Goal: Task Accomplishment & Management: Complete application form

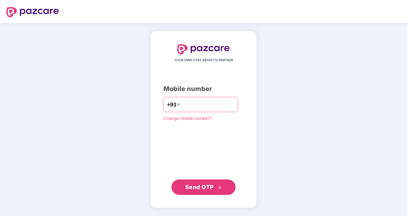
click at [182, 106] on input "**********" at bounding box center [208, 104] width 53 height 10
type input "**********"
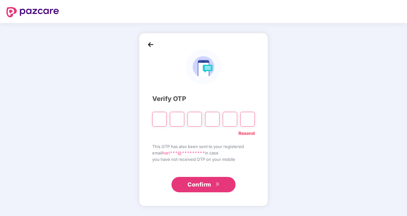
type input "*"
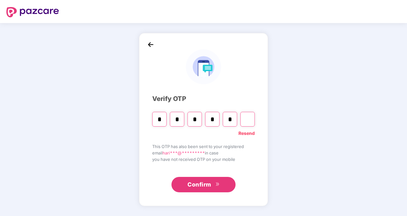
type input "*"
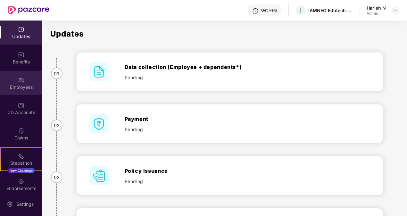
click at [21, 90] on div "Employees" at bounding box center [21, 83] width 42 height 24
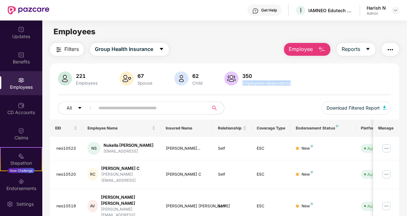
drag, startPoint x: 406, startPoint y: 69, endPoint x: 407, endPoint y: 89, distance: 20.6
click at [407, 89] on html "Get Help I IAMNEO Edutech Private Limited Harish N Admin Updates Benefits Emplo…" at bounding box center [203, 108] width 407 height 216
click at [365, 80] on div "221 Employees 67 Spouse 62 Child 350 Employees+dependents" at bounding box center [224, 78] width 333 height 15
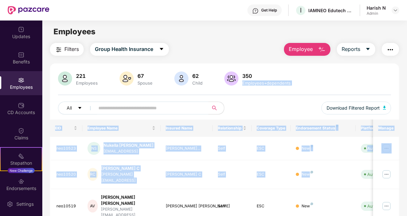
drag, startPoint x: 327, startPoint y: 168, endPoint x: 352, endPoint y: 67, distance: 103.8
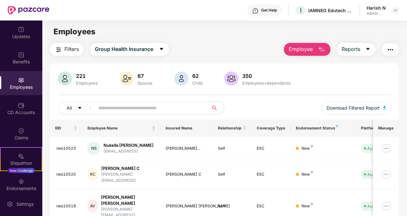
click at [308, 52] on span "Employee" at bounding box center [301, 49] width 24 height 8
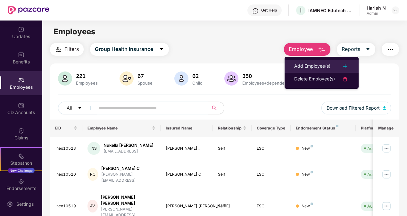
click at [310, 62] on li "Add Employee(s)" at bounding box center [322, 66] width 74 height 13
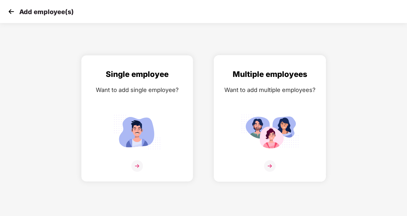
click at [269, 165] on img at bounding box center [270, 166] width 12 height 12
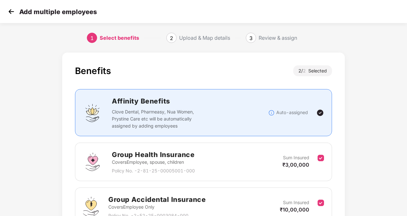
scroll to position [65, 0]
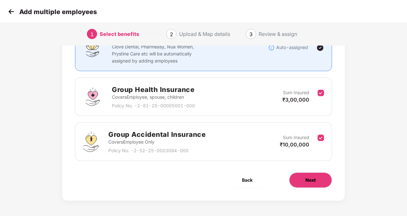
click at [310, 181] on span "Next" at bounding box center [310, 180] width 10 height 7
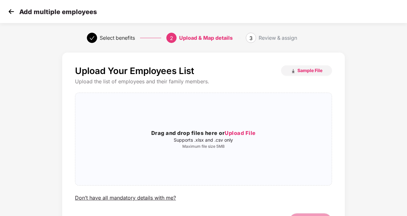
scroll to position [41, 0]
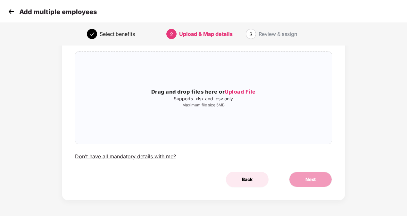
click at [249, 180] on span "Back" at bounding box center [247, 179] width 11 height 7
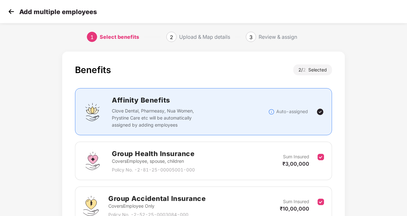
scroll to position [65, 0]
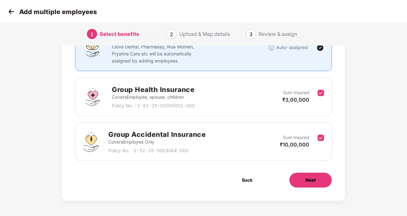
click at [303, 180] on button "Next" at bounding box center [310, 179] width 43 height 15
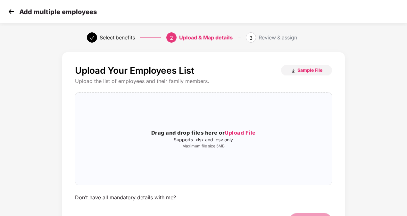
scroll to position [0, 0]
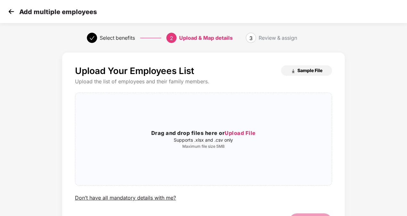
click at [306, 67] on span "Sample File" at bounding box center [309, 70] width 25 height 6
click at [224, 106] on div "Drag and drop files here or Upload File Supports .xlsx and .csv only Maximum fi…" at bounding box center [203, 139] width 256 height 82
click at [233, 131] on span "Upload File" at bounding box center [240, 133] width 31 height 6
click at [235, 131] on span "Upload File" at bounding box center [240, 133] width 31 height 6
click at [246, 130] on span "Upload File" at bounding box center [240, 133] width 31 height 6
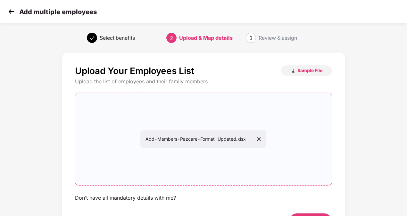
click at [328, 150] on div "Add-Members-Pazcare-Format _Updated.xlsx" at bounding box center [203, 139] width 256 height 82
click at [395, 150] on div "Upload Your Employees List Sample File Upload the list of employees and their f…" at bounding box center [203, 153] width 407 height 208
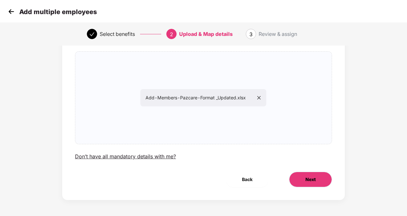
click at [312, 186] on button "Next" at bounding box center [310, 179] width 43 height 15
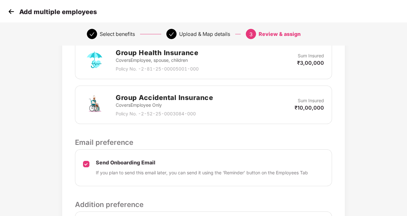
scroll to position [168, 0]
drag, startPoint x: 380, startPoint y: 154, endPoint x: 379, endPoint y: 183, distance: 29.2
click at [379, 183] on div "Review & Assign Benefits Data Mapped Successfully Employee-data.csv Affinity Be…" at bounding box center [203, 93] width 407 height 422
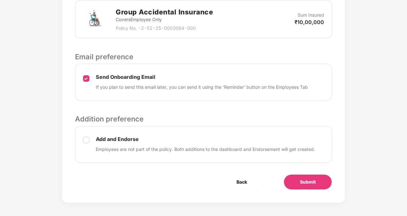
scroll to position [254, 0]
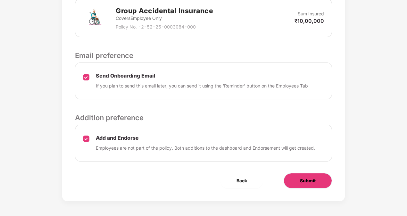
click at [307, 181] on span "Submit" at bounding box center [308, 180] width 16 height 7
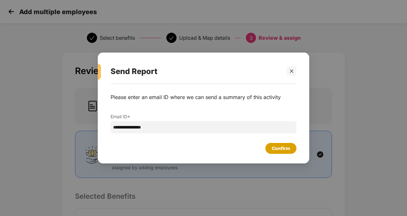
click at [286, 147] on div "Confirm" at bounding box center [281, 148] width 18 height 7
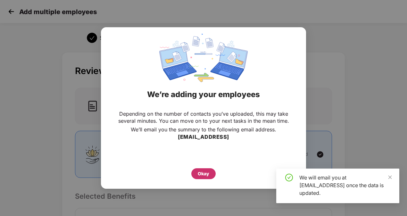
click at [206, 173] on div "Okay" at bounding box center [204, 173] width 12 height 7
